Goal: Information Seeking & Learning: Learn about a topic

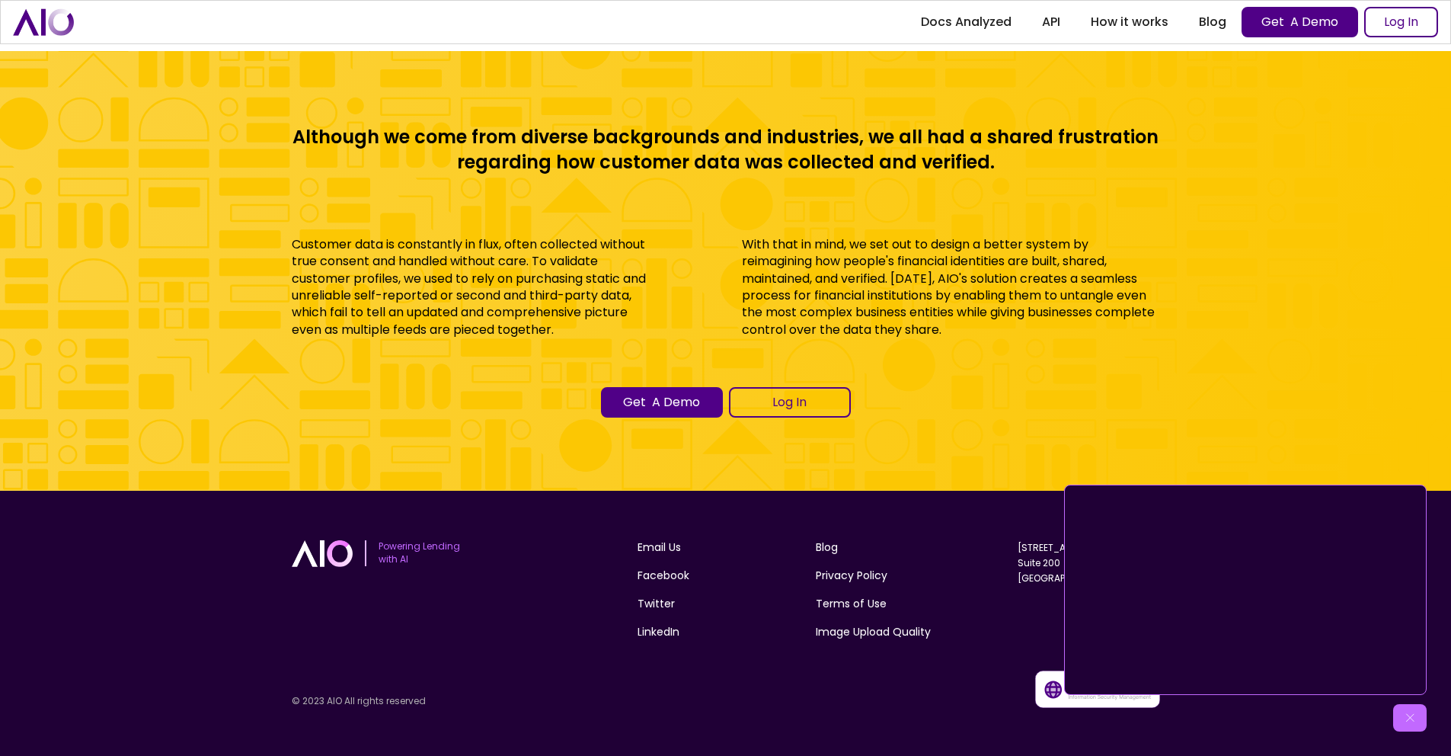
scroll to position [6729, 0]
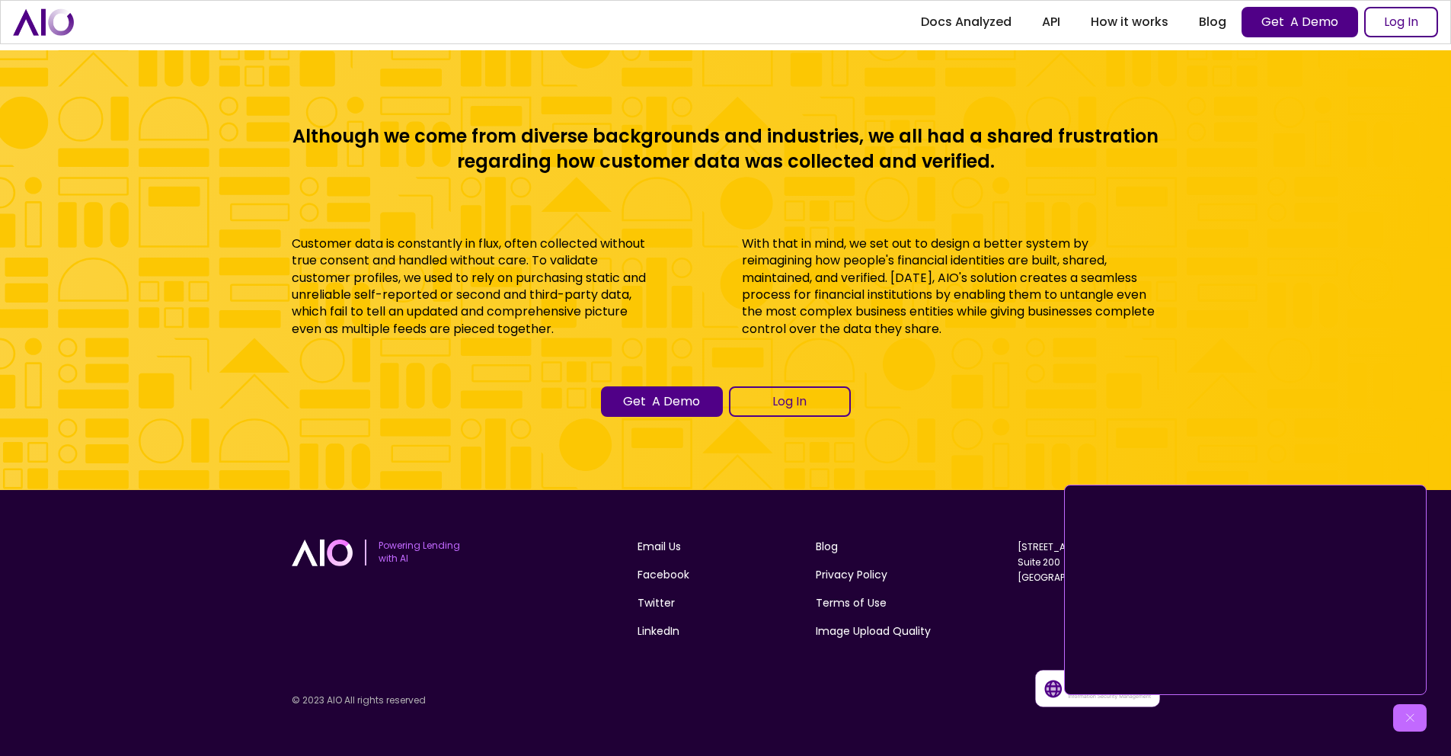
click at [1192, 350] on div "Although we come from diverse backgrounds and industries, we all had a shared f…" at bounding box center [725, 270] width 1451 height 440
drag, startPoint x: 1411, startPoint y: 715, endPoint x: 1386, endPoint y: 646, distance: 73.0
click at [1411, 713] on img at bounding box center [1410, 717] width 15 height 15
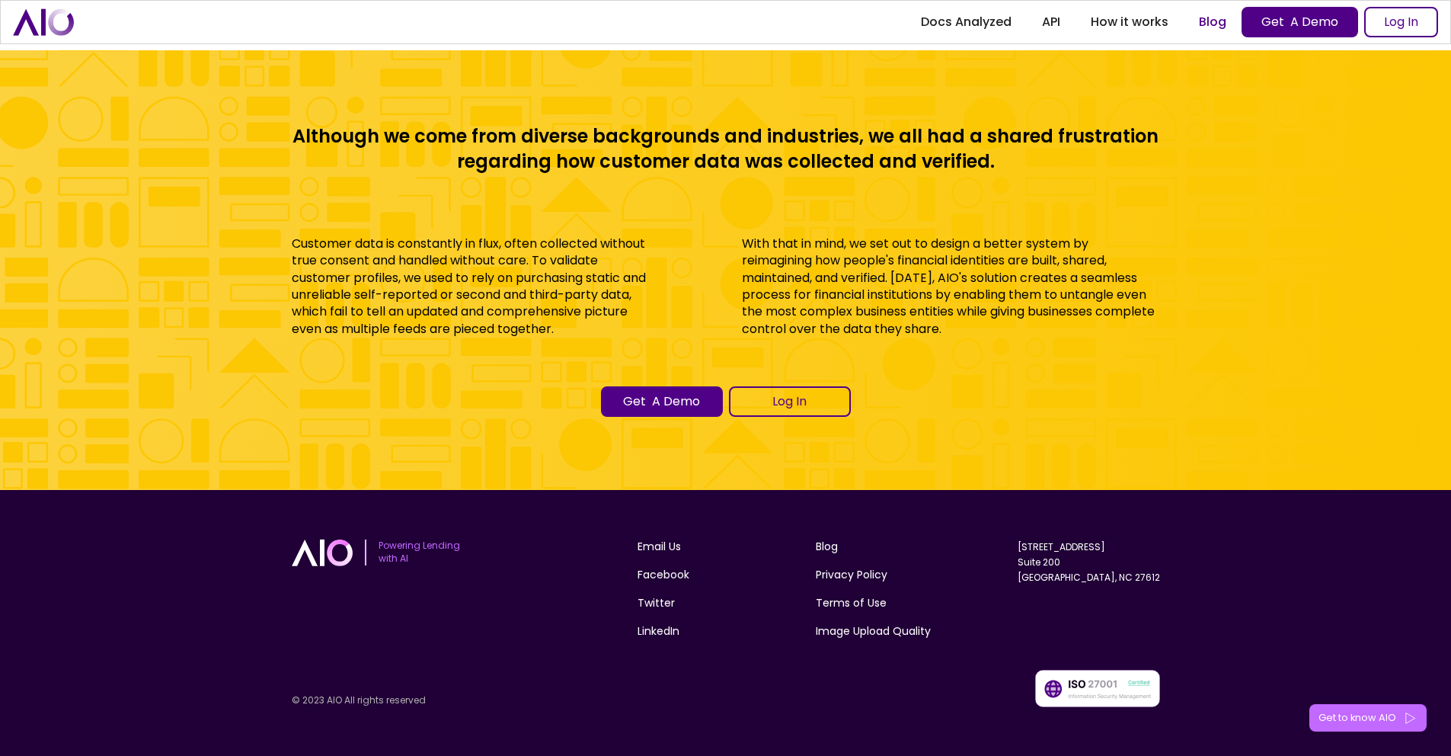
click at [1217, 24] on link "Blog" at bounding box center [1213, 21] width 58 height 27
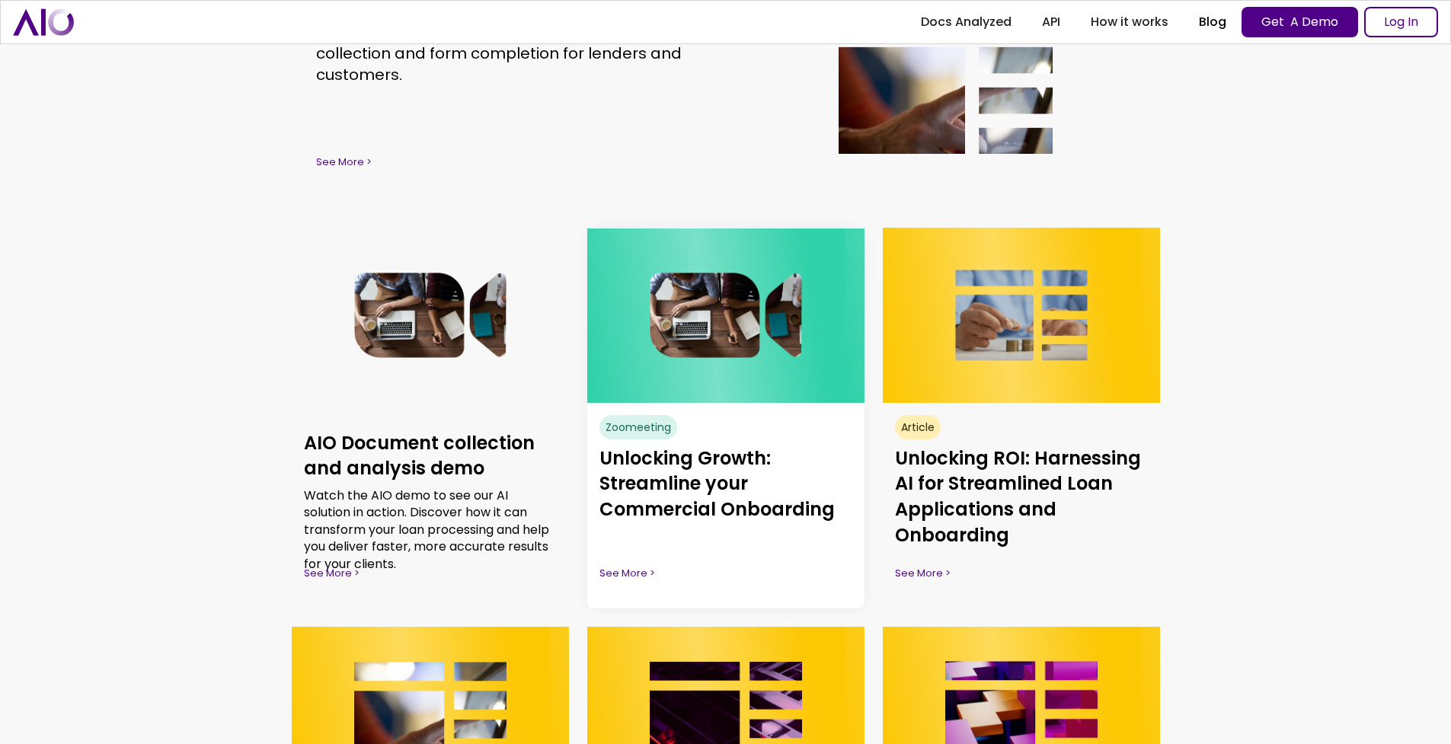
scroll to position [263, 0]
click at [621, 573] on div "See More >" at bounding box center [737, 572] width 253 height 15
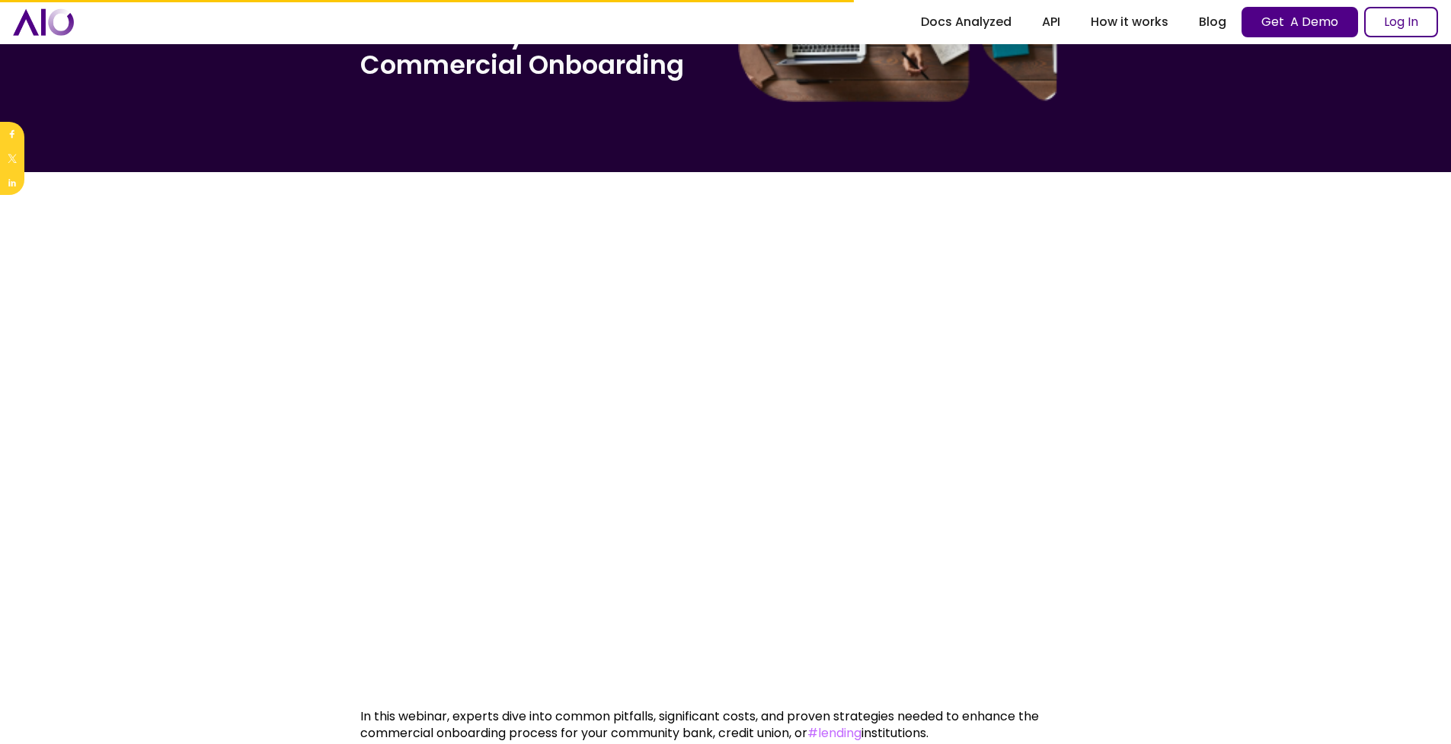
scroll to position [195, 0]
